Goal: Information Seeking & Learning: Learn about a topic

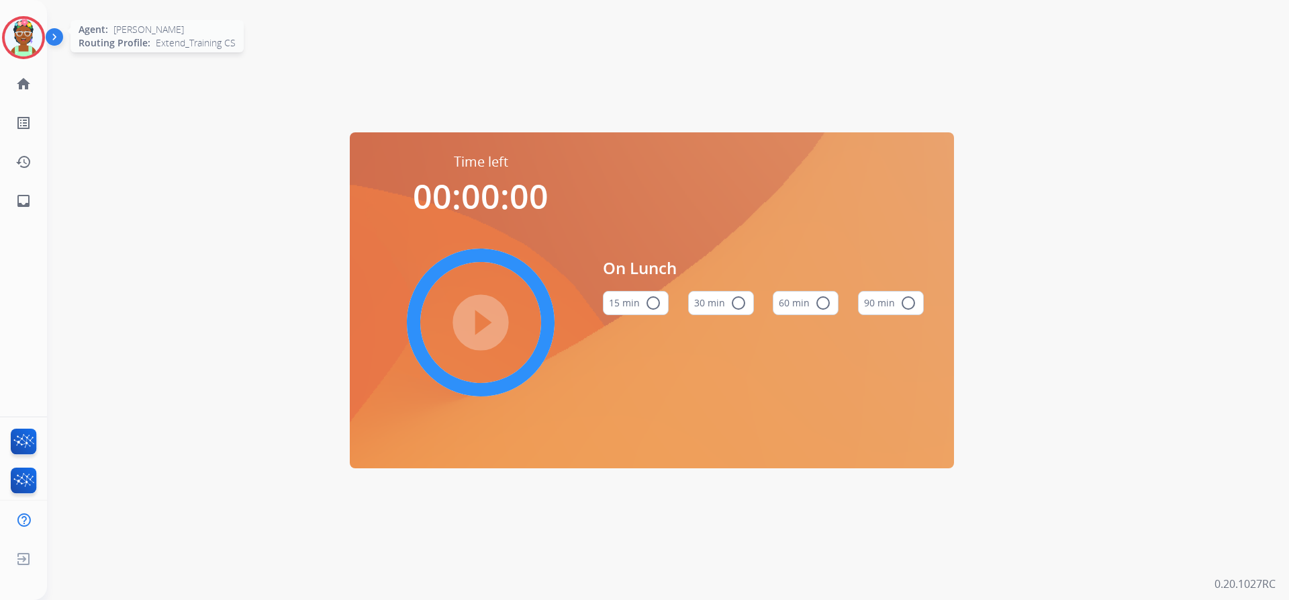
click at [32, 24] on img at bounding box center [24, 38] width 38 height 38
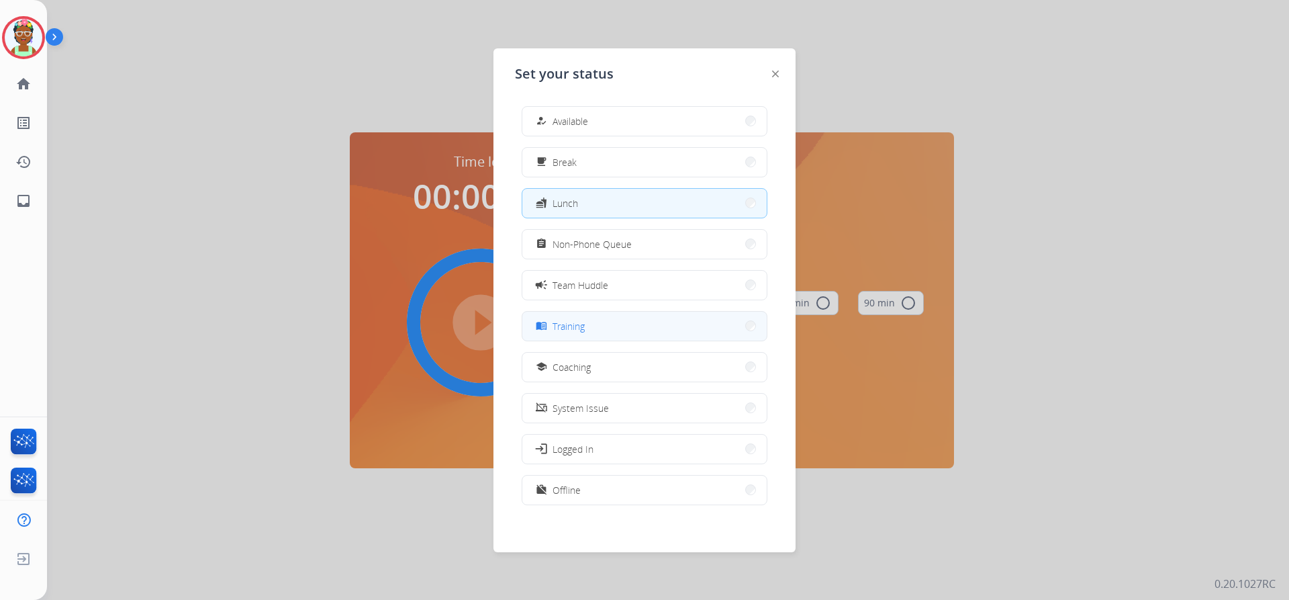
click at [620, 325] on button "menu_book Training" at bounding box center [644, 326] width 244 height 29
